Goal: Navigation & Orientation: Understand site structure

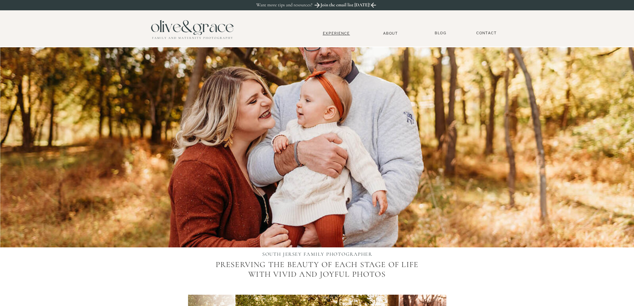
click at [330, 33] on nav "Experience" at bounding box center [337, 33] width 44 height 5
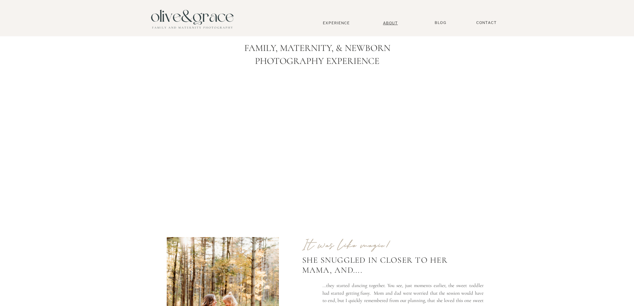
click at [387, 23] on nav "About" at bounding box center [390, 23] width 20 height 4
